Goal: Transaction & Acquisition: Subscribe to service/newsletter

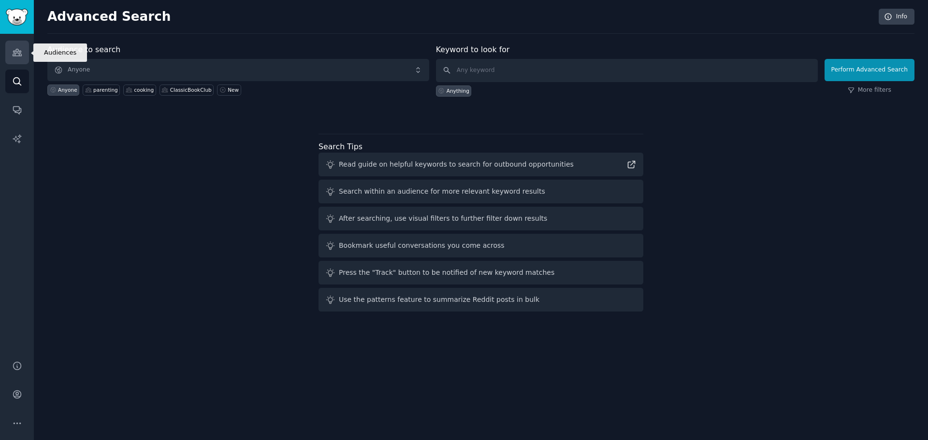
click at [15, 47] on icon "Sidebar" at bounding box center [17, 52] width 10 height 10
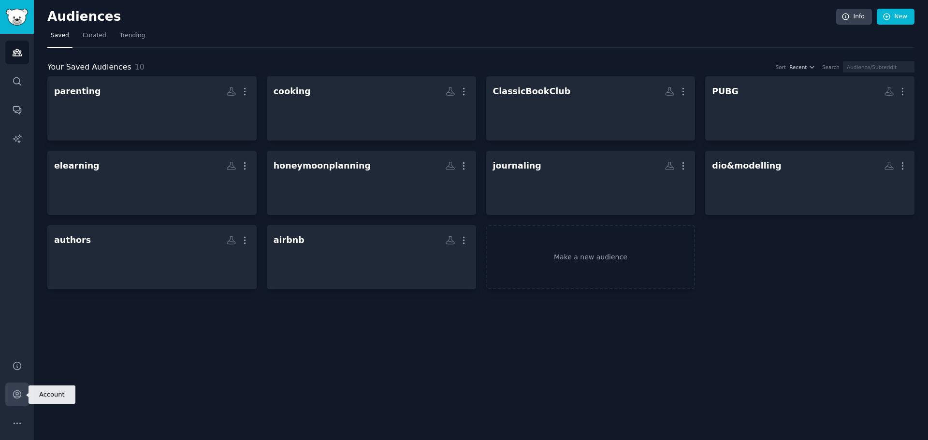
click at [12, 396] on icon "Sidebar" at bounding box center [17, 395] width 10 height 10
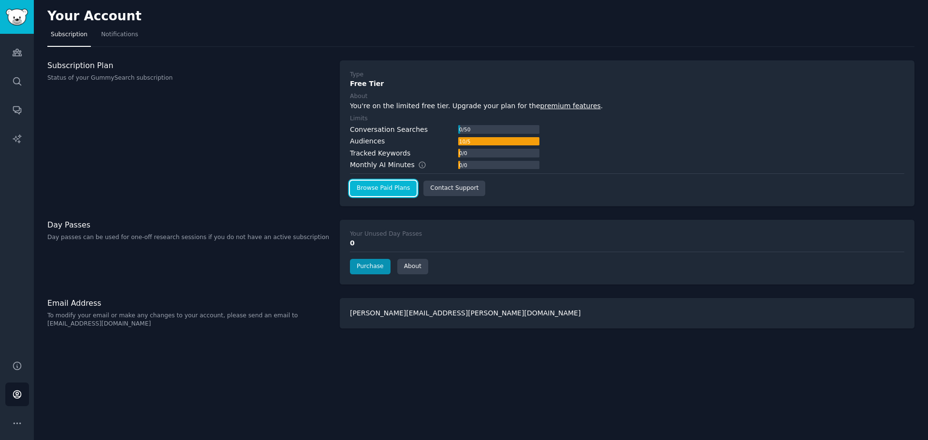
click at [387, 191] on link "Browse Paid Plans" at bounding box center [383, 188] width 67 height 15
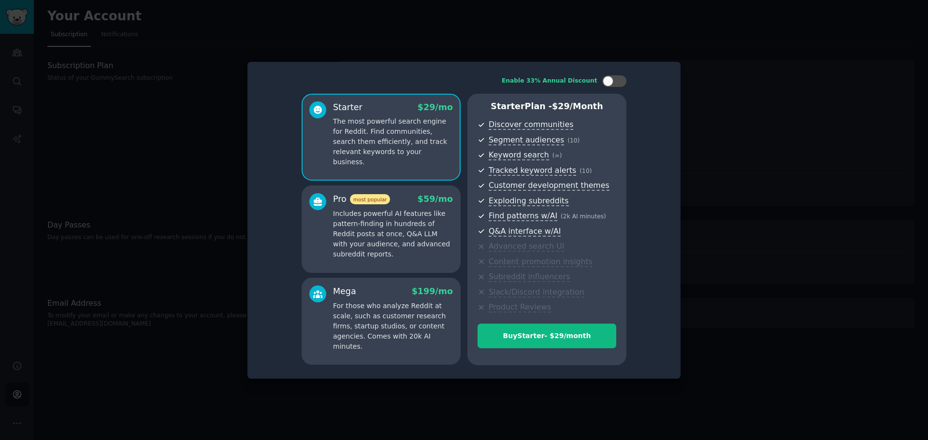
click at [746, 132] on div at bounding box center [464, 220] width 928 height 440
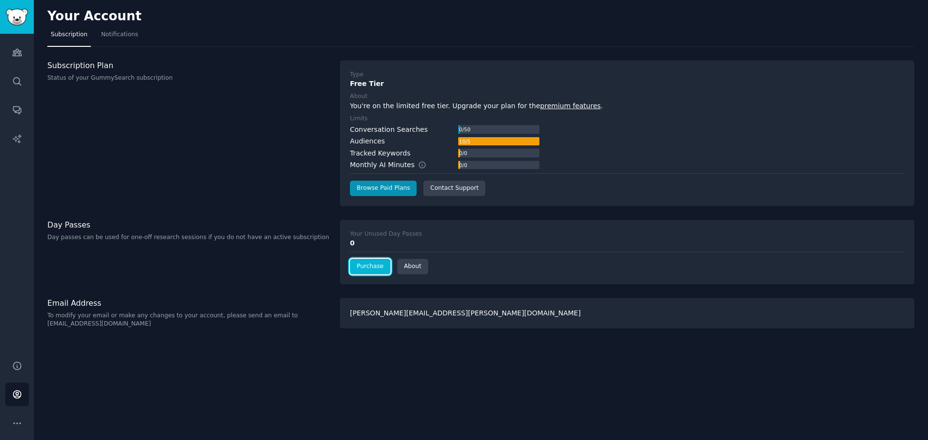
click at [376, 273] on link "Purchase" at bounding box center [370, 266] width 41 height 15
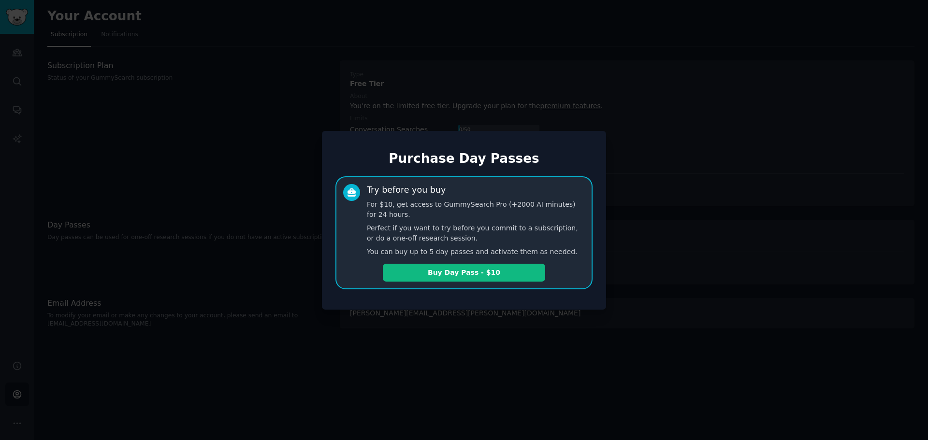
click at [676, 252] on div at bounding box center [464, 220] width 928 height 440
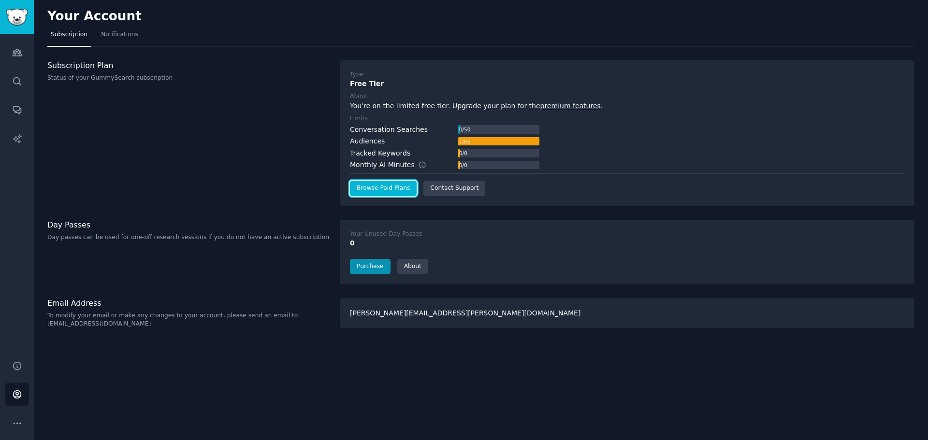
click at [365, 186] on link "Browse Paid Plans" at bounding box center [383, 188] width 67 height 15
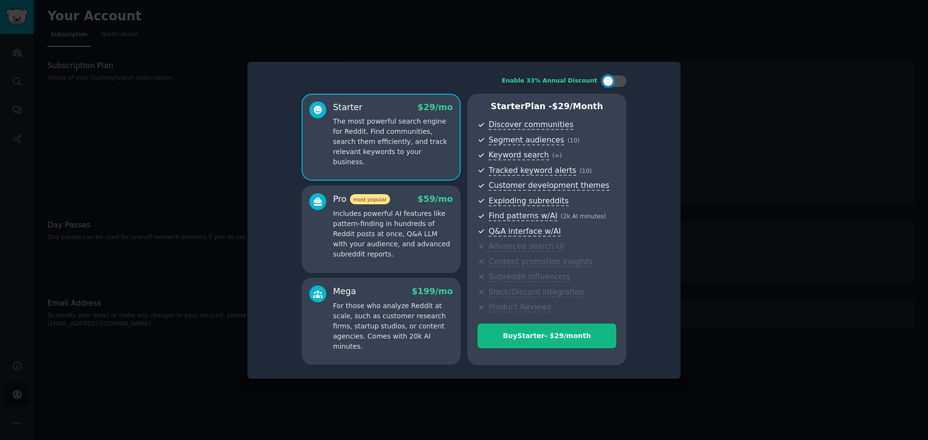
click at [394, 262] on div "Pro most popular $ 59 /mo Includes powerful AI features like pattern-finding in…" at bounding box center [381, 229] width 159 height 87
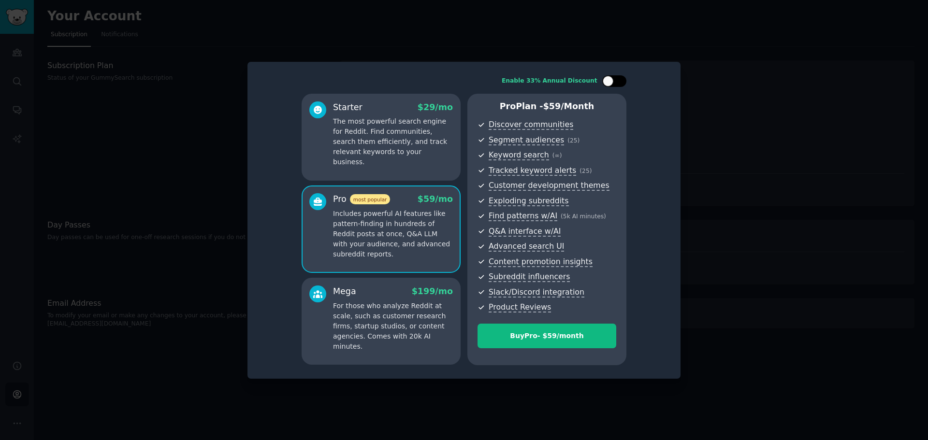
click at [613, 83] on div at bounding box center [608, 81] width 11 height 11
click at [614, 82] on div at bounding box center [614, 81] width 24 height 12
checkbox input "true"
click at [415, 117] on p "The most powerful search engine for Reddit. Find communities, search them effic…" at bounding box center [393, 142] width 120 height 51
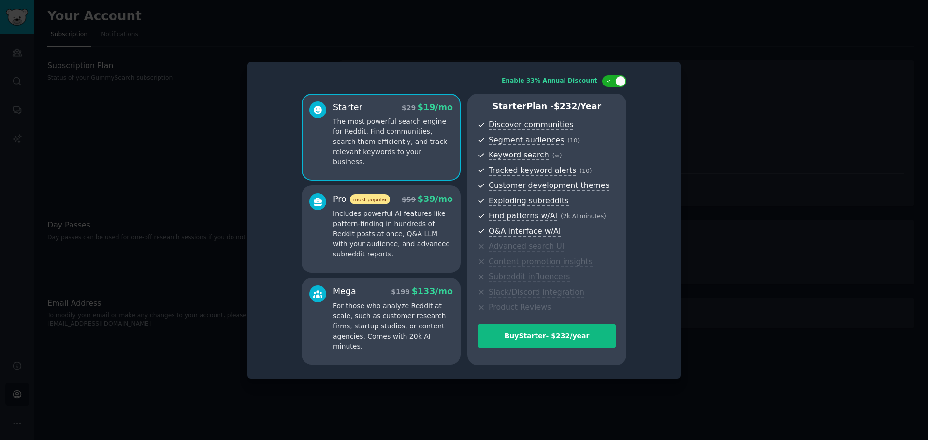
click at [409, 220] on p "Includes powerful AI features like pattern-finding in hundreds of Reddit posts …" at bounding box center [393, 234] width 120 height 51
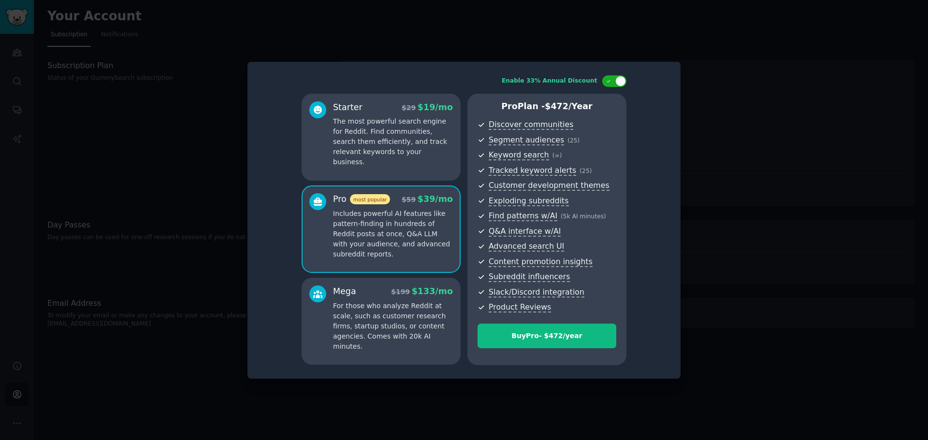
click at [400, 153] on p "The most powerful search engine for Reddit. Find communities, search them effic…" at bounding box center [393, 142] width 120 height 51
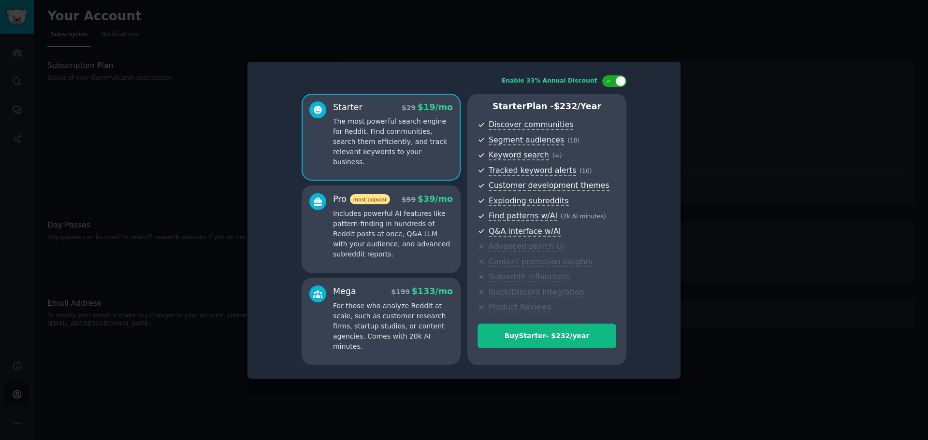
click at [400, 212] on p "Includes powerful AI features like pattern-finding in hundreds of Reddit posts …" at bounding box center [393, 234] width 120 height 51
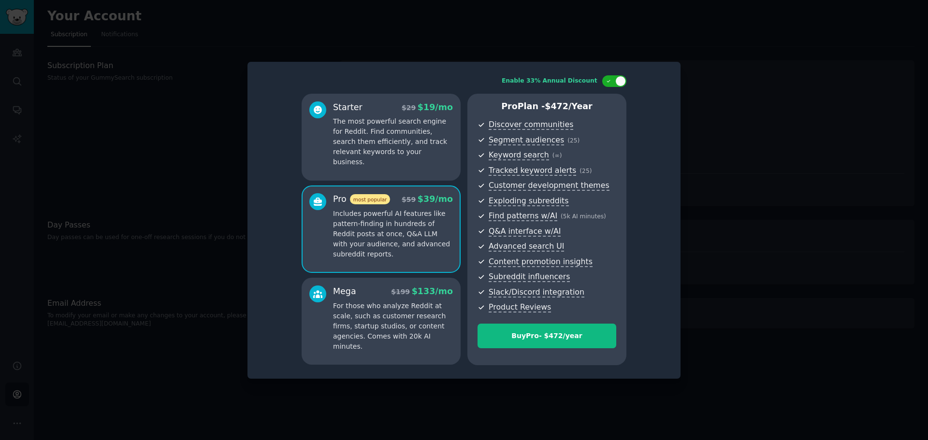
click at [426, 162] on div "Starter $ 29 $ 19 /mo The most powerful search engine for Reddit. Find communit…" at bounding box center [381, 137] width 159 height 87
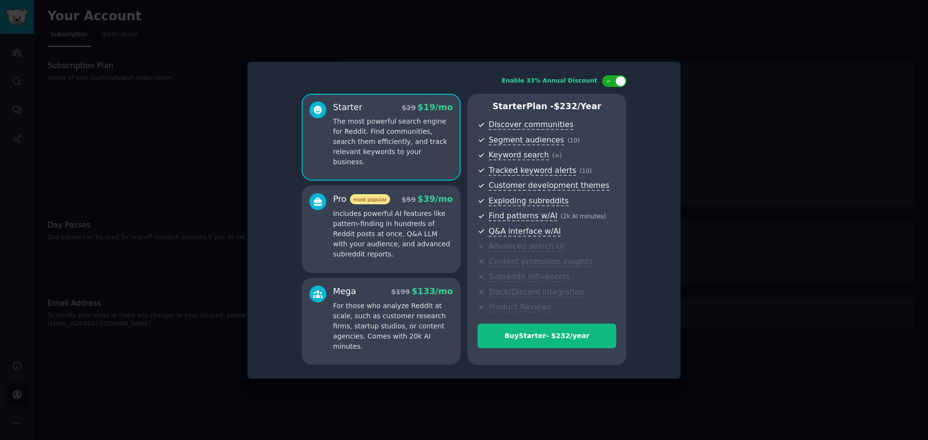
click at [422, 210] on p "Includes powerful AI features like pattern-finding in hundreds of Reddit posts …" at bounding box center [393, 234] width 120 height 51
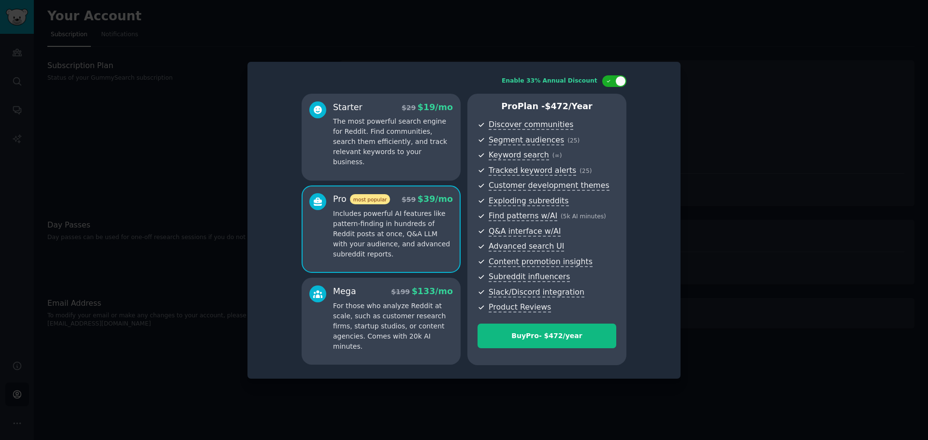
click at [420, 159] on div "Starter $ 29 $ 19 /mo The most powerful search engine for Reddit. Find communit…" at bounding box center [381, 137] width 159 height 87
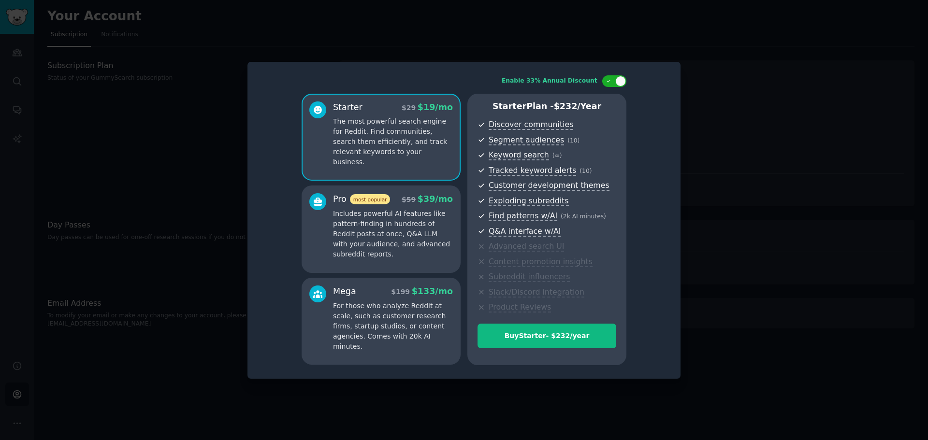
click at [419, 215] on p "Includes powerful AI features like pattern-finding in hundreds of Reddit posts …" at bounding box center [393, 234] width 120 height 51
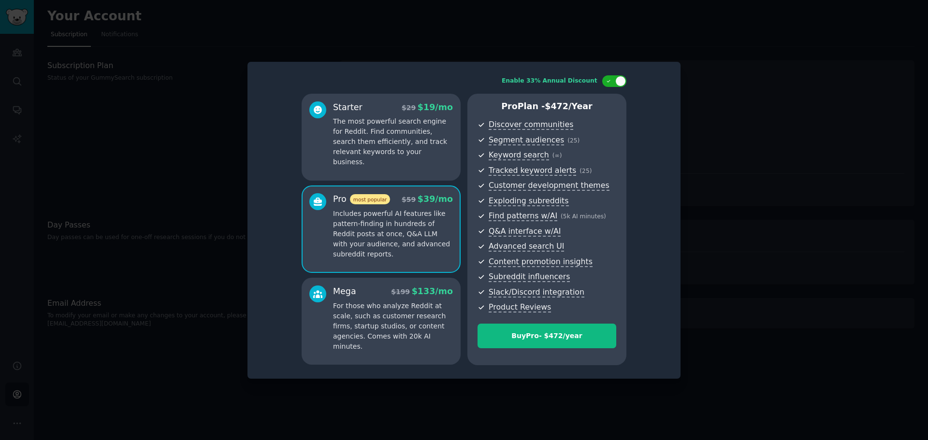
click at [425, 148] on p "The most powerful search engine for Reddit. Find communities, search them effic…" at bounding box center [393, 142] width 120 height 51
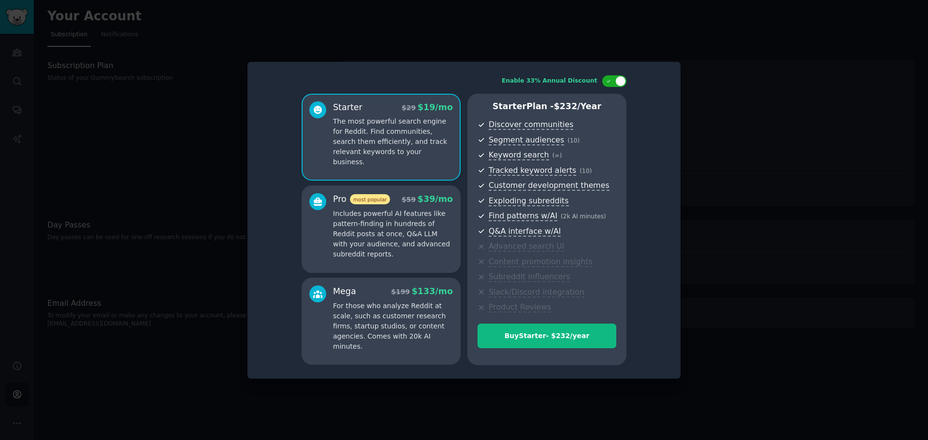
click at [422, 209] on p "Includes powerful AI features like pattern-finding in hundreds of Reddit posts …" at bounding box center [393, 234] width 120 height 51
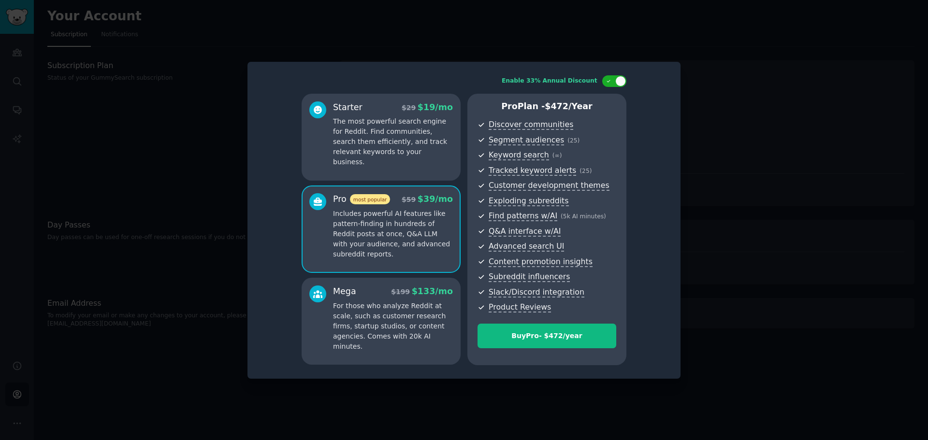
click at [423, 151] on p "The most powerful search engine for Reddit. Find communities, search them effic…" at bounding box center [393, 142] width 120 height 51
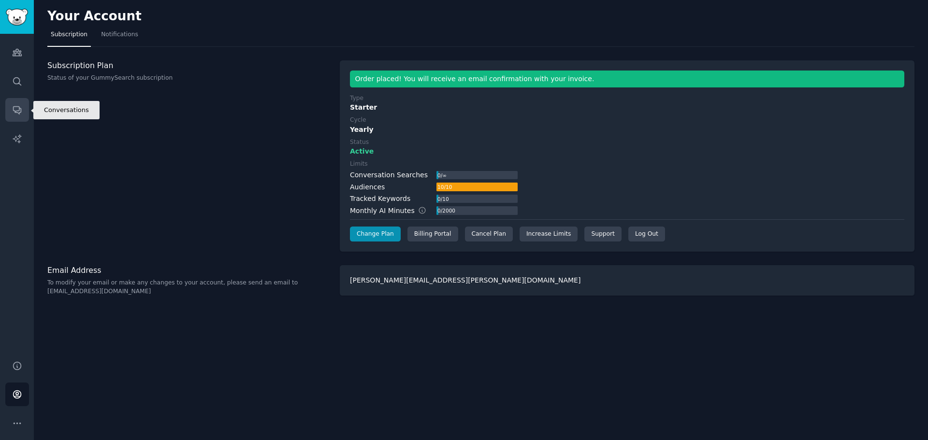
click at [27, 105] on link "Conversations" at bounding box center [17, 110] width 24 height 24
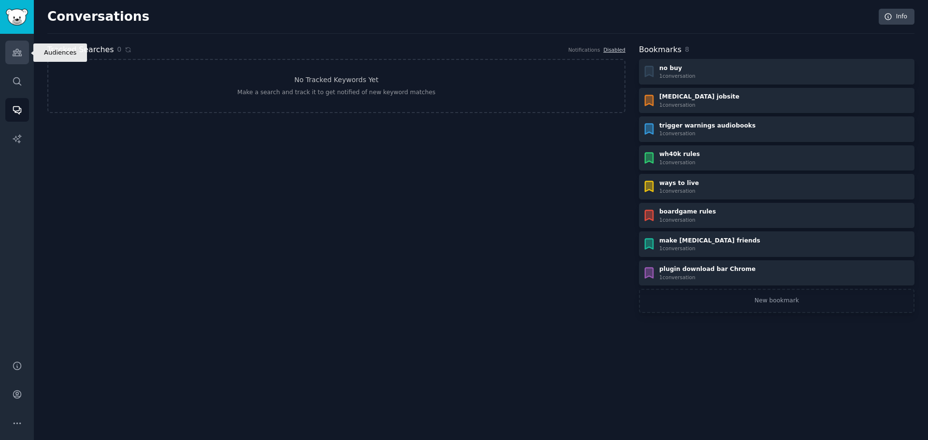
click at [20, 53] on icon "Sidebar" at bounding box center [17, 52] width 10 height 10
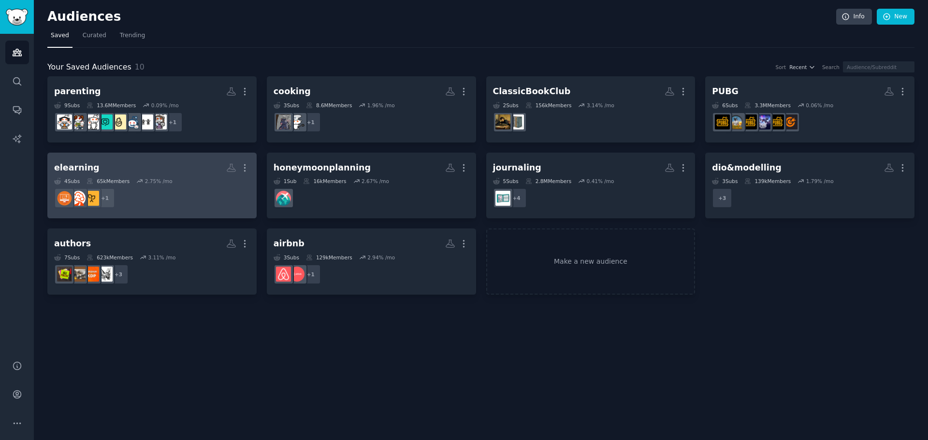
click at [76, 167] on div "elearning" at bounding box center [76, 168] width 45 height 12
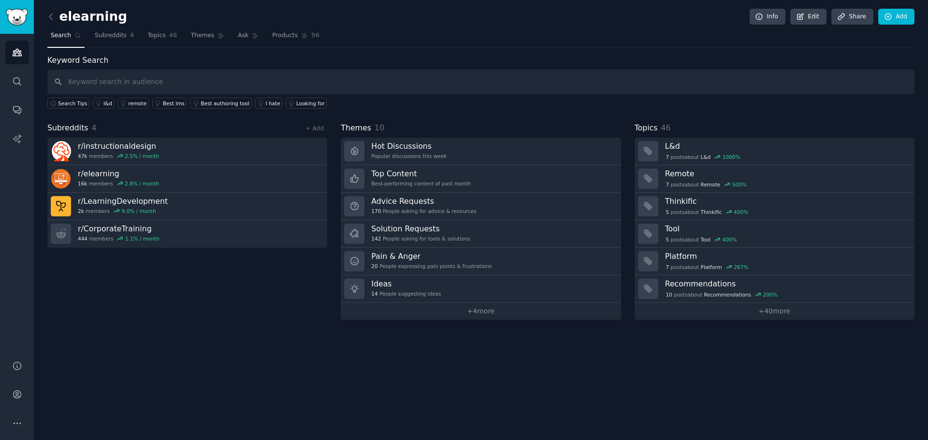
click at [131, 83] on input "text" at bounding box center [480, 82] width 867 height 25
click at [146, 82] on input "text" at bounding box center [480, 82] width 867 height 25
type input "articulat"
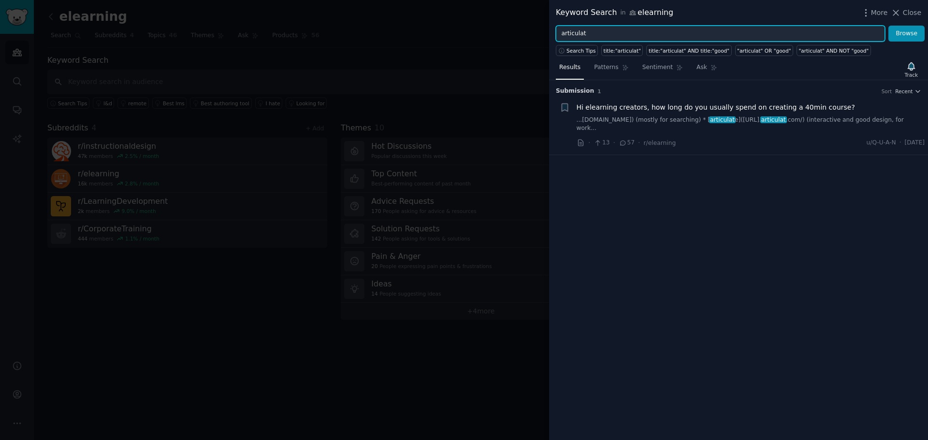
drag, startPoint x: 579, startPoint y: 29, endPoint x: 586, endPoint y: 29, distance: 7.7
click at [579, 29] on input "articulat" at bounding box center [720, 34] width 329 height 16
click at [594, 30] on input "articulat" at bounding box center [720, 34] width 329 height 16
click at [889, 26] on button "Browse" at bounding box center [907, 34] width 36 height 16
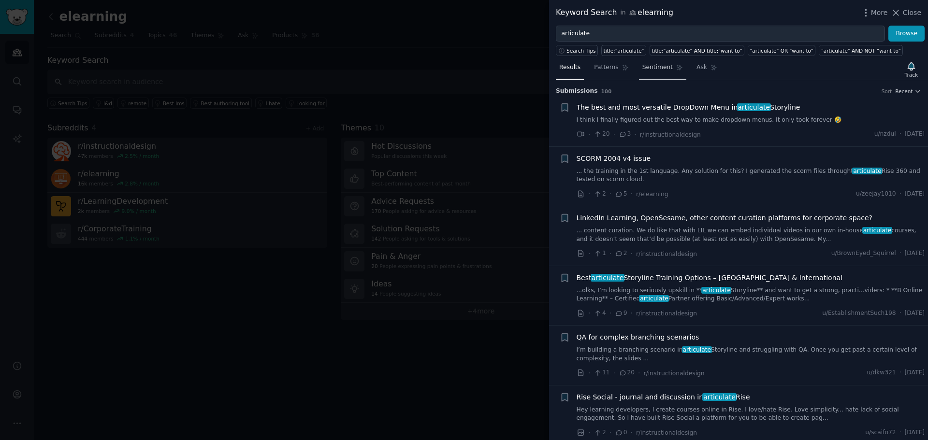
click at [658, 68] on span "Sentiment" at bounding box center [657, 67] width 30 height 9
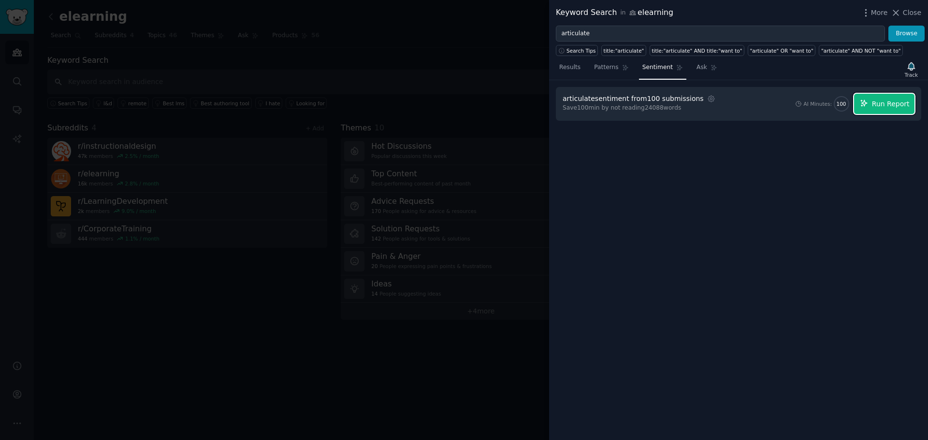
click at [889, 107] on span "Run Report" at bounding box center [891, 104] width 38 height 10
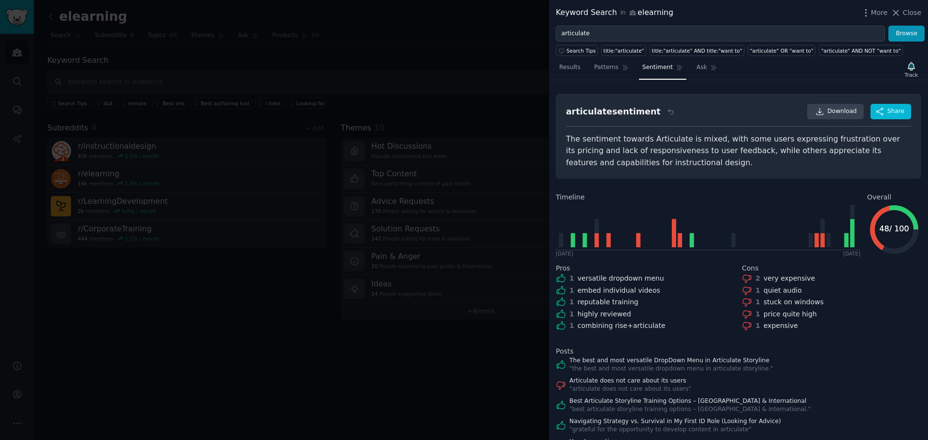
scroll to position [38, 0]
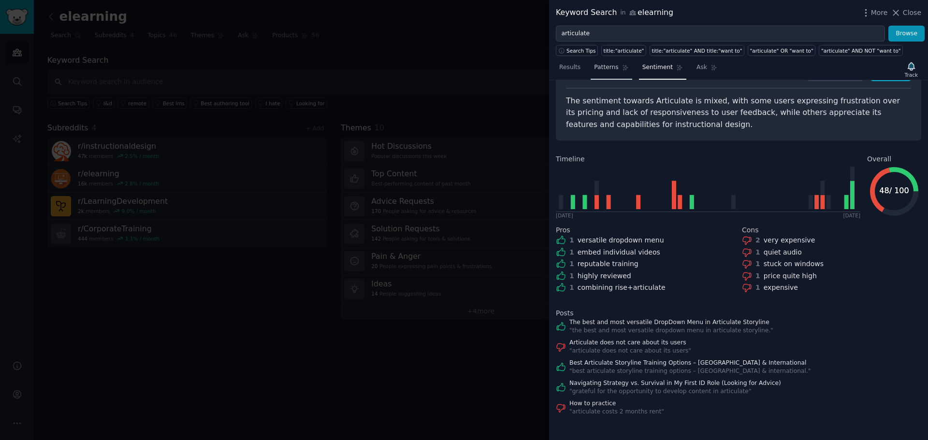
click at [611, 69] on span "Patterns" at bounding box center [606, 67] width 24 height 9
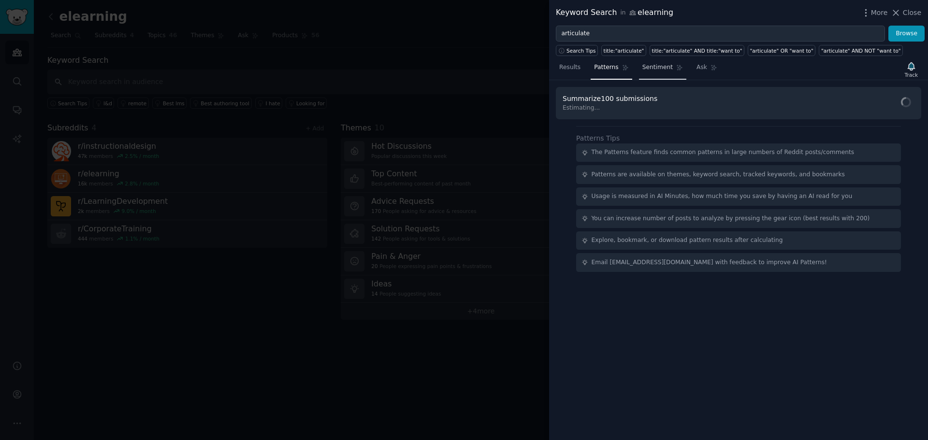
click at [659, 72] on span "Sentiment" at bounding box center [657, 67] width 30 height 9
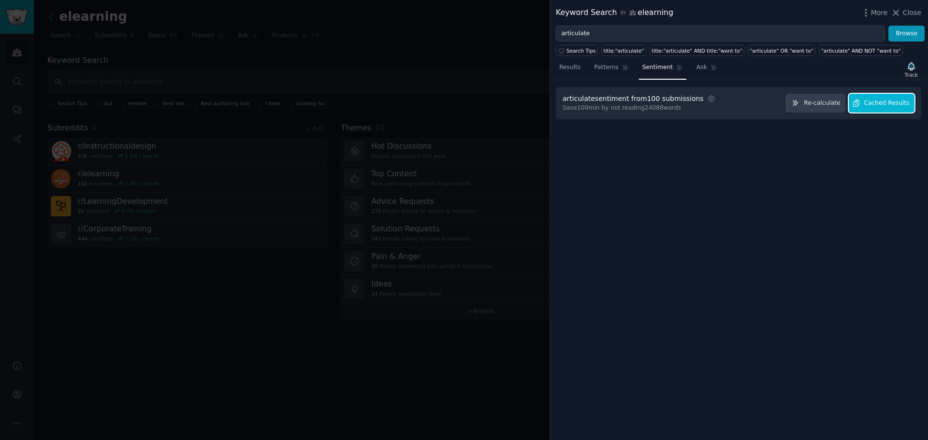
click at [869, 104] on span "Cached Results" at bounding box center [886, 103] width 45 height 9
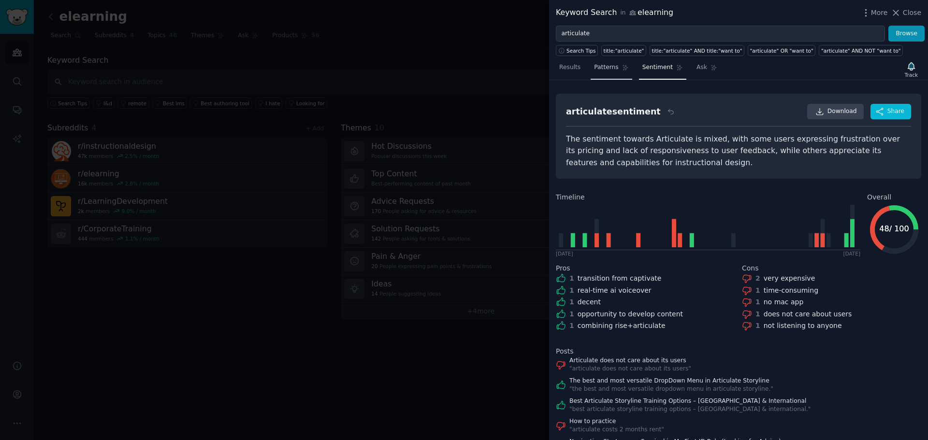
click at [614, 70] on link "Patterns" at bounding box center [611, 70] width 41 height 20
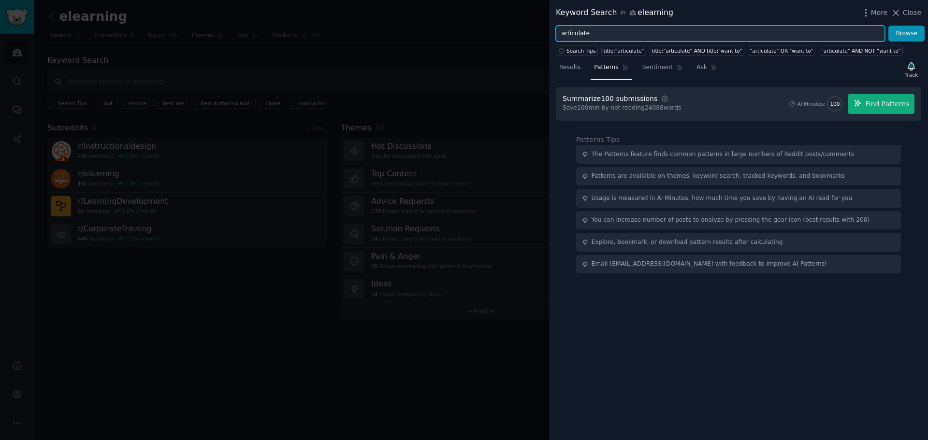
click at [595, 34] on input "articulate" at bounding box center [720, 34] width 329 height 16
drag, startPoint x: 595, startPoint y: 34, endPoint x: 541, endPoint y: 34, distance: 53.7
click at [541, 34] on div "Keyword Search in elearning More Close articulate Browse Search Tips title:"art…" at bounding box center [464, 220] width 928 height 440
click at [599, 29] on input "articulate" at bounding box center [720, 34] width 329 height 16
type input "articulate Rise"
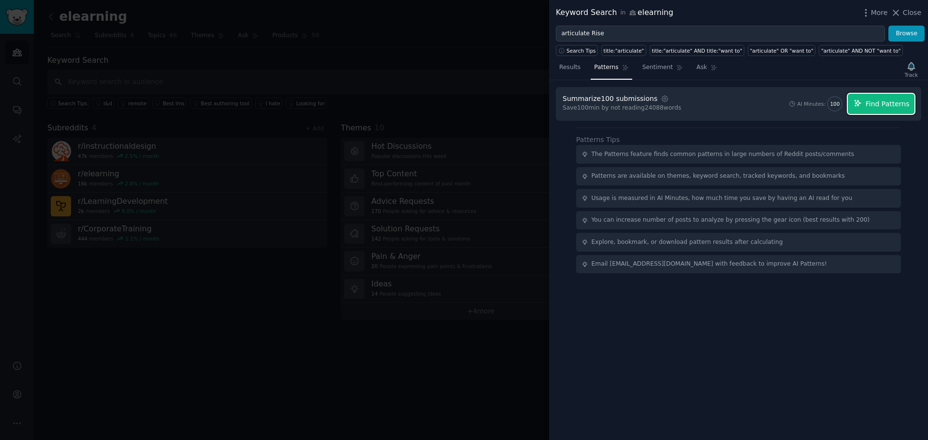
click at [876, 102] on span "Find Patterns" at bounding box center [888, 104] width 44 height 10
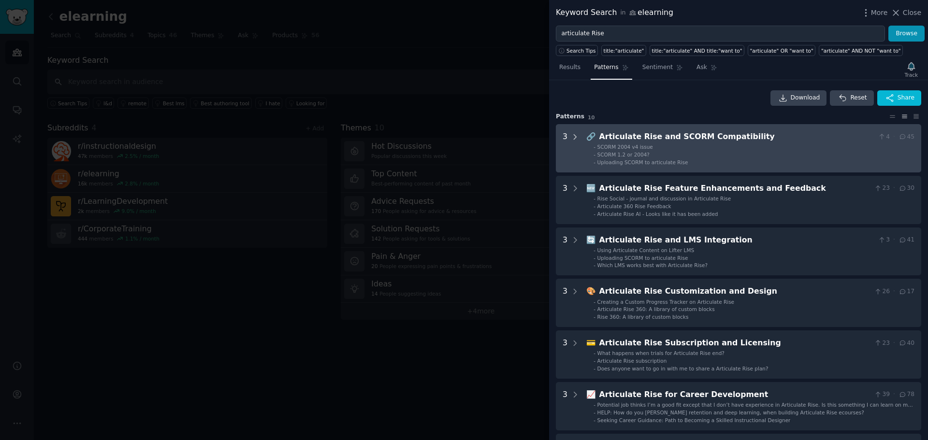
click at [573, 139] on icon at bounding box center [575, 137] width 9 height 9
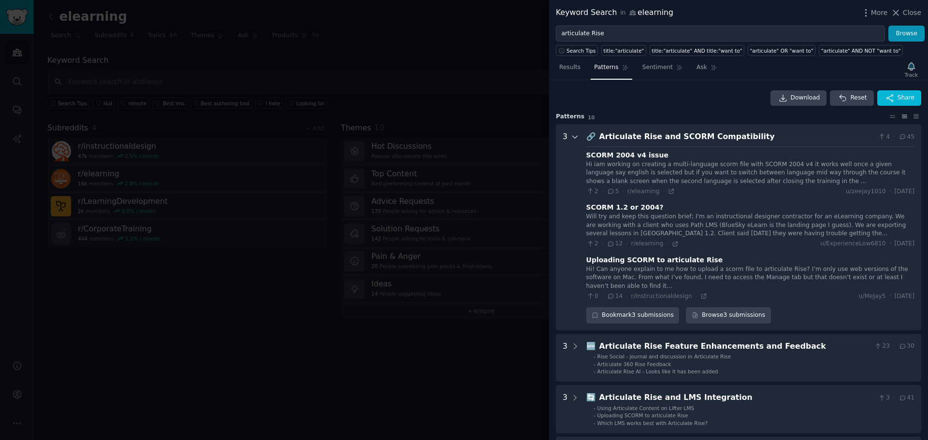
scroll to position [44, 0]
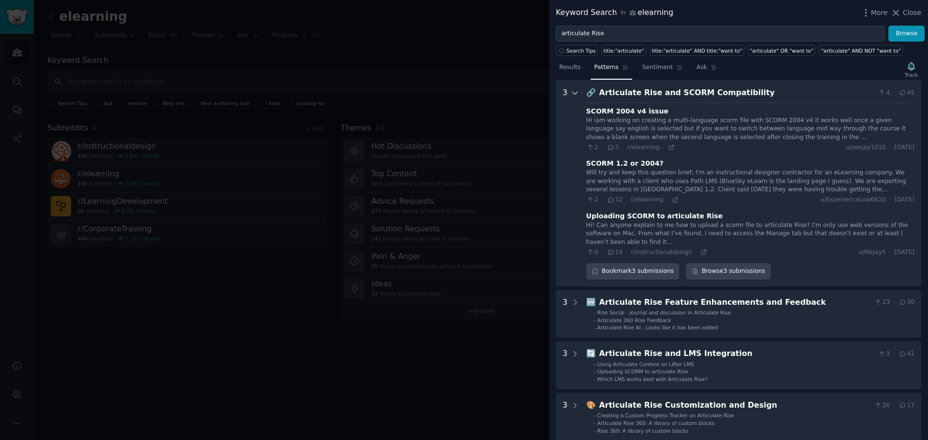
click at [575, 94] on icon at bounding box center [575, 93] width 5 height 2
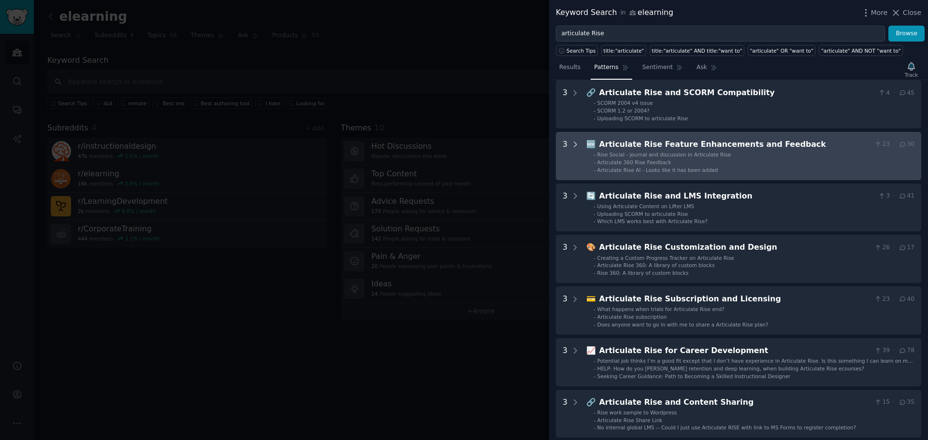
click at [575, 143] on icon at bounding box center [575, 144] width 2 height 5
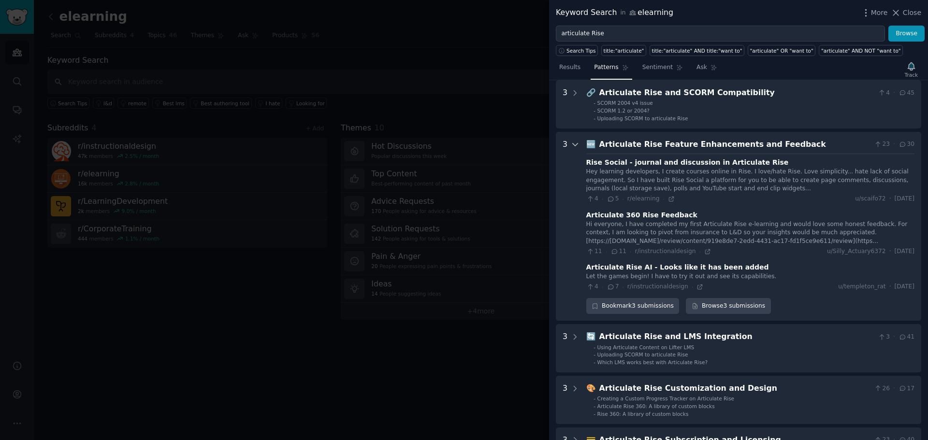
scroll to position [96, 0]
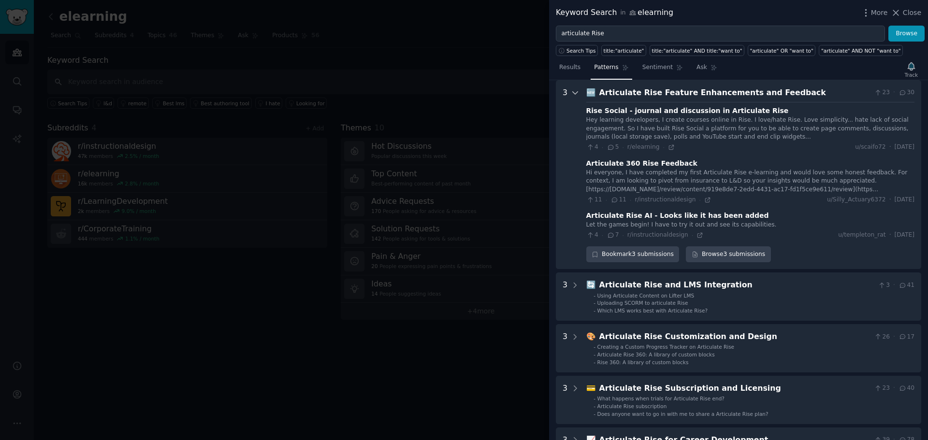
click at [575, 97] on icon at bounding box center [575, 92] width 9 height 9
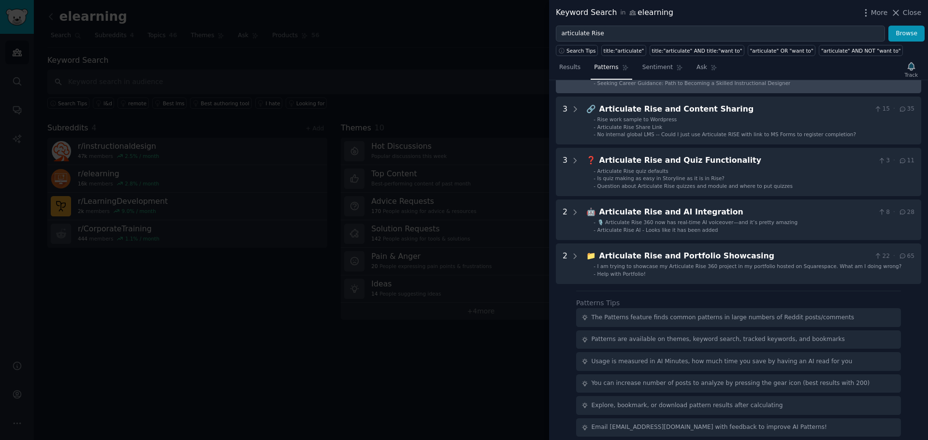
scroll to position [344, 0]
